Goal: Use online tool/utility: Utilize a website feature to perform a specific function

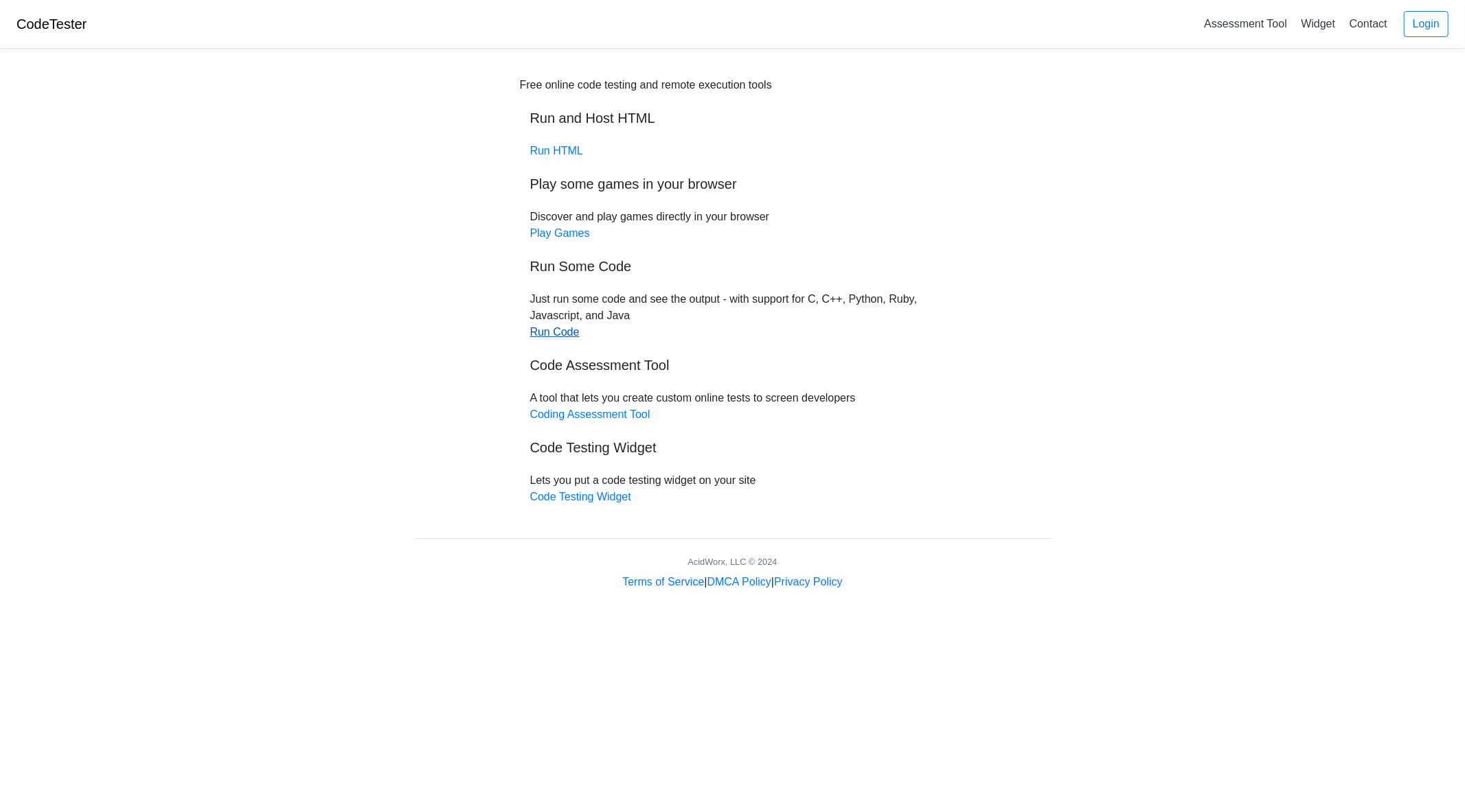
click at [563, 330] on link "Run Code" at bounding box center [555, 331] width 50 height 12
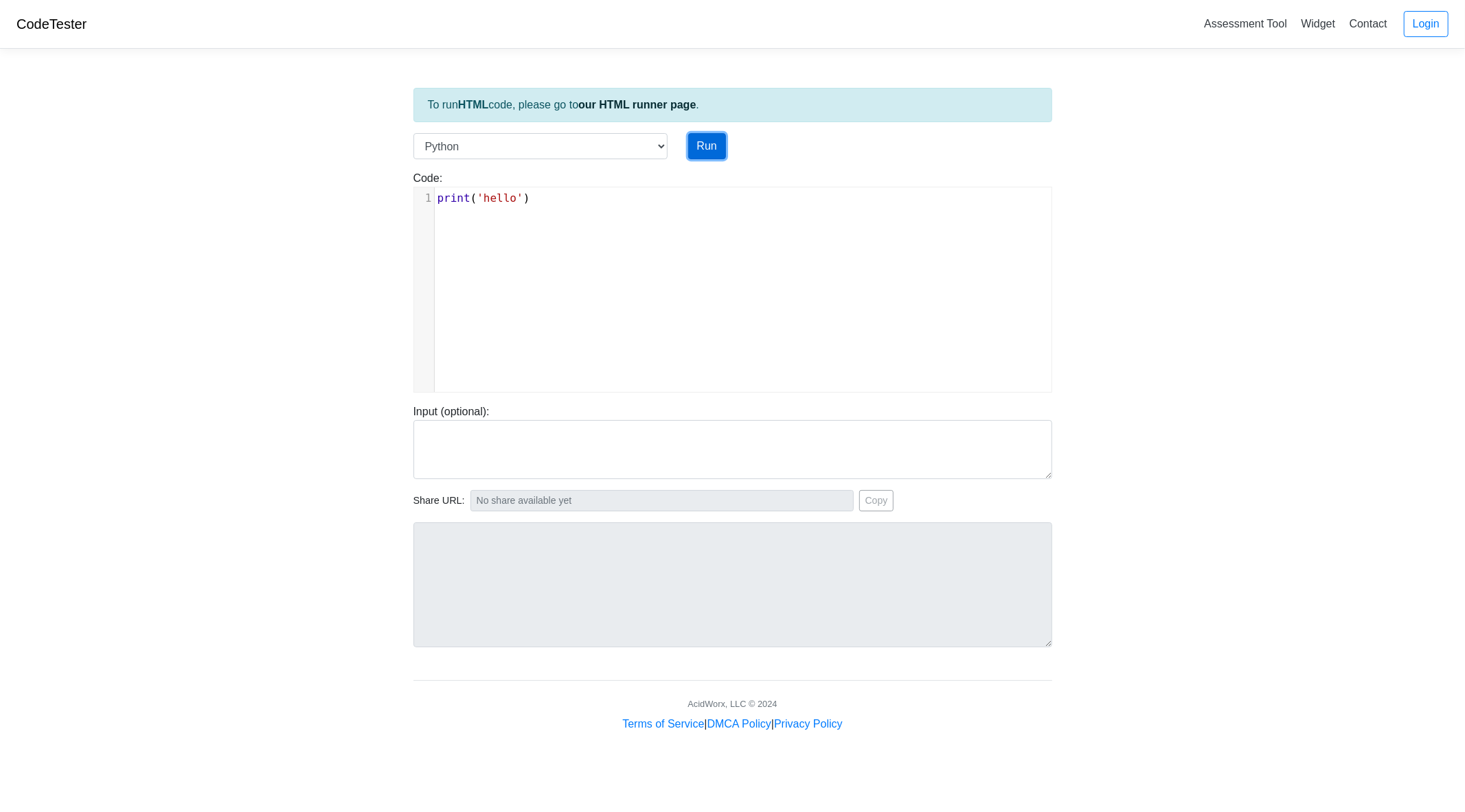
click at [709, 151] on button "Run" at bounding box center [707, 146] width 38 height 26
type input "[URL][DOMAIN_NAME]"
type textarea "Stdout: hello"
click at [591, 140] on select "C C++ Go Java Javascript Python Ruby" at bounding box center [540, 146] width 255 height 26
select select "c"
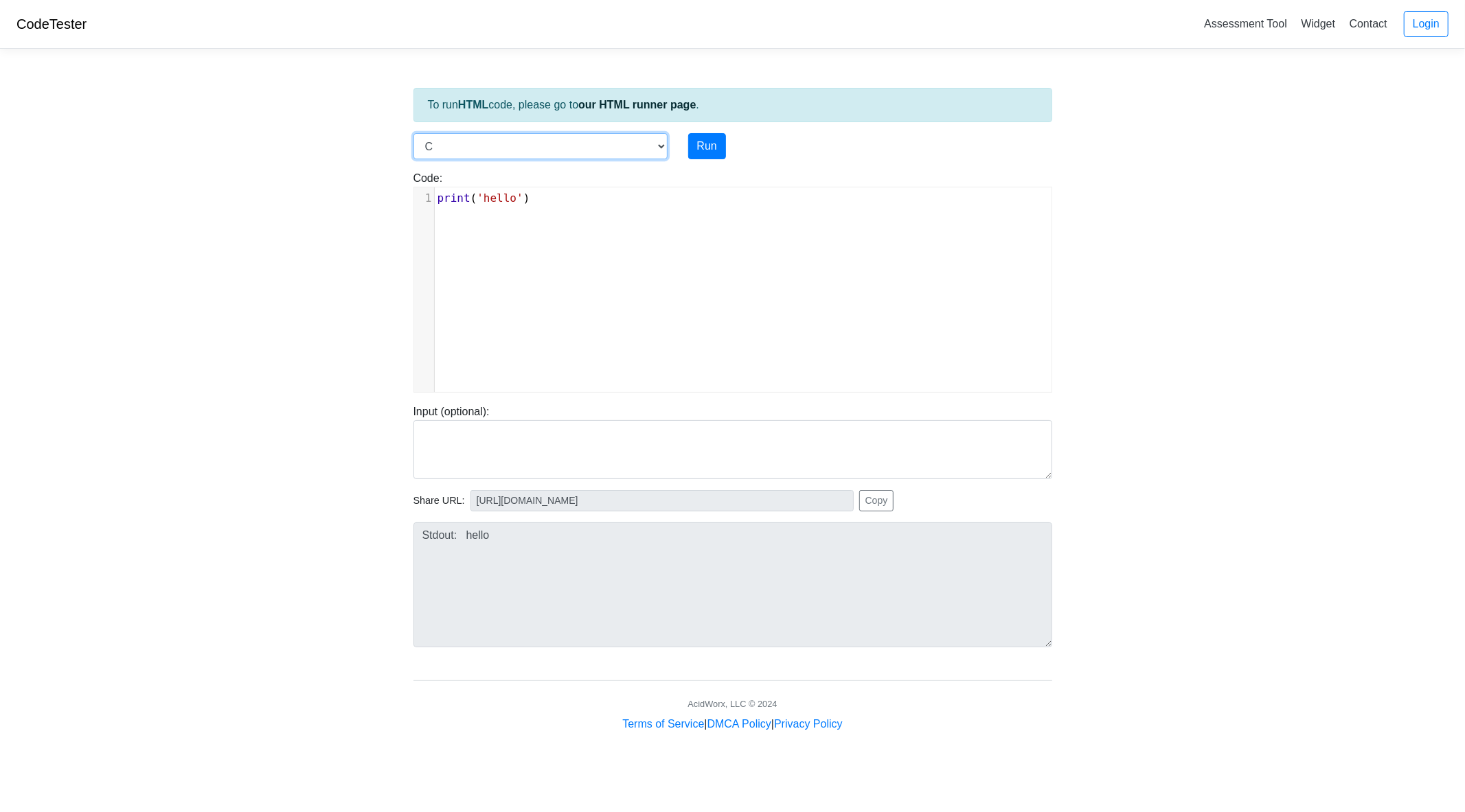
click at [414, 134] on select "C C++ Go Java Javascript Python Ruby" at bounding box center [540, 146] width 255 height 26
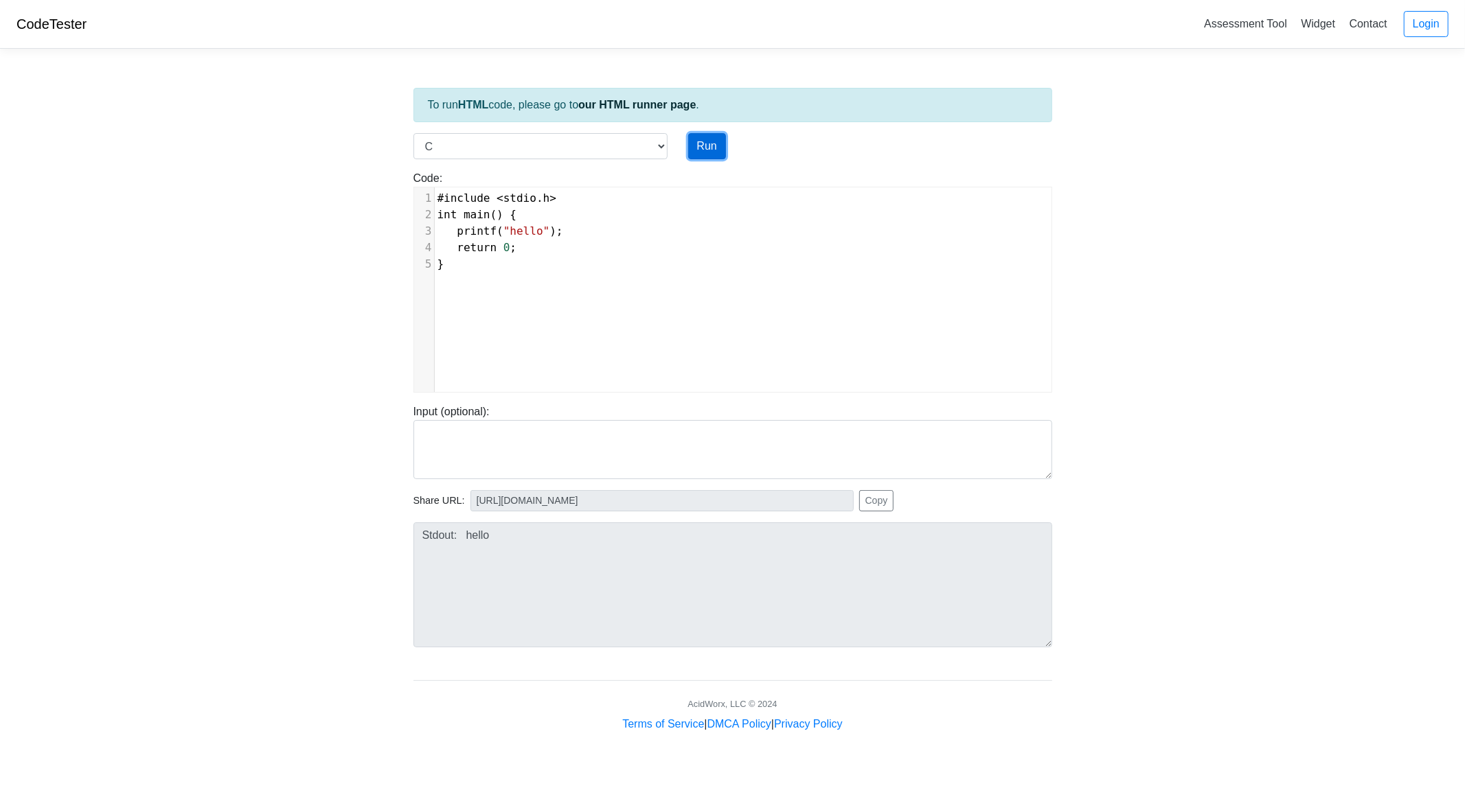
click at [710, 148] on button "Run" at bounding box center [707, 146] width 38 height 26
type input "[URL][DOMAIN_NAME]"
type textarea "Stdout: hello"
